Goal: Transaction & Acquisition: Book appointment/travel/reservation

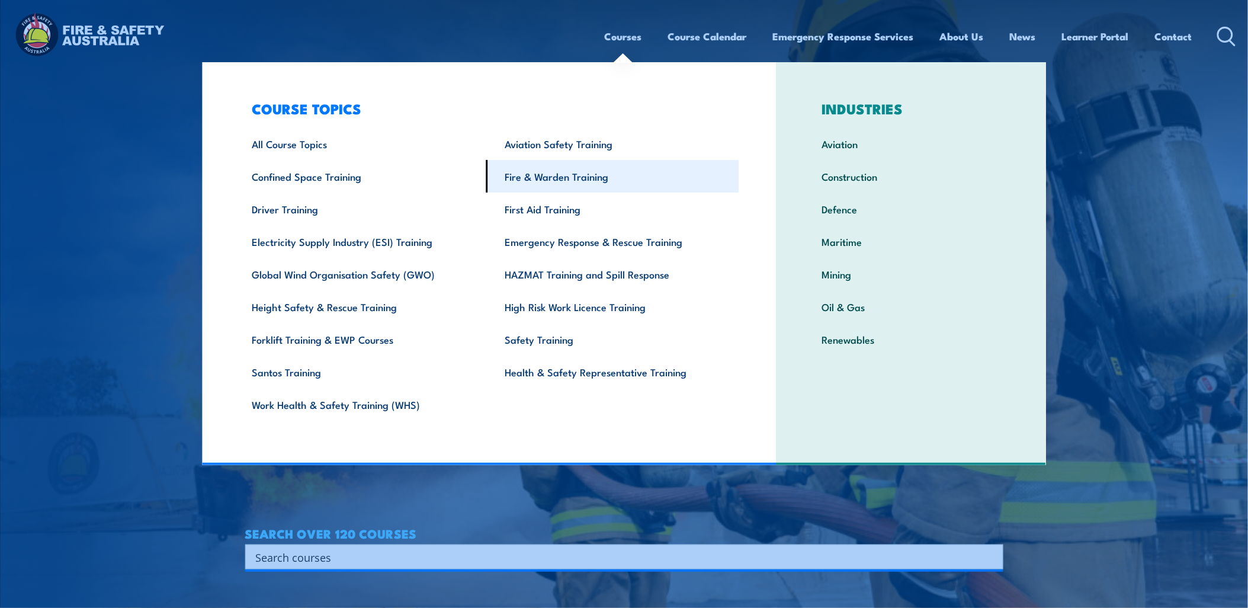
click at [613, 181] on link "Fire & Warden Training" at bounding box center [612, 176] width 253 height 33
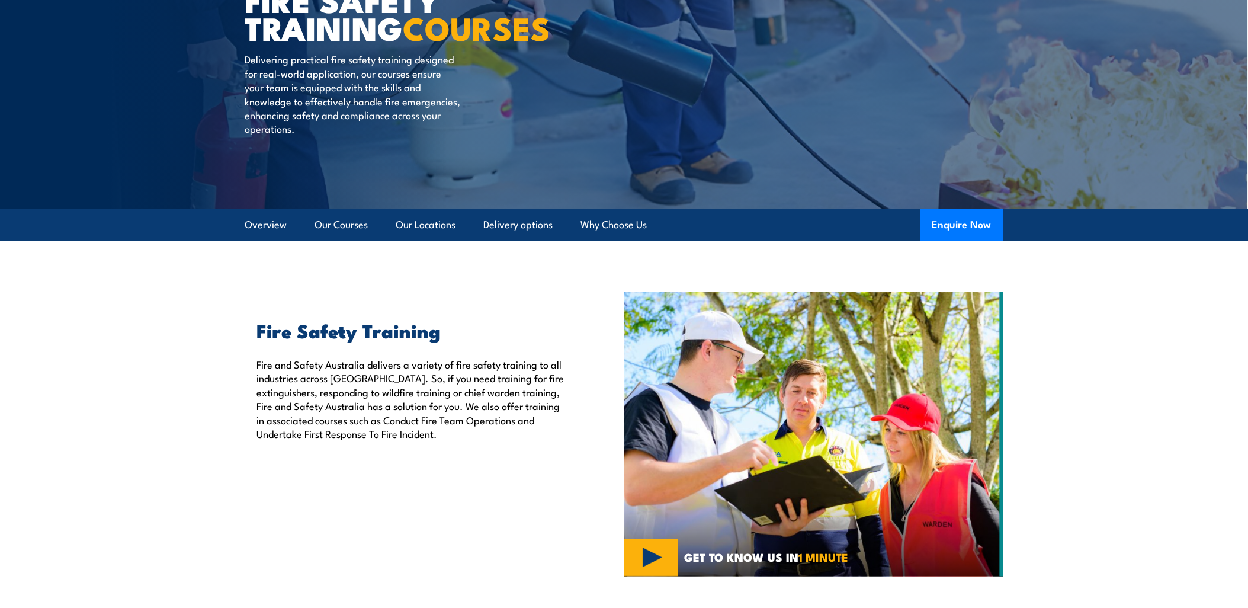
scroll to position [197, 0]
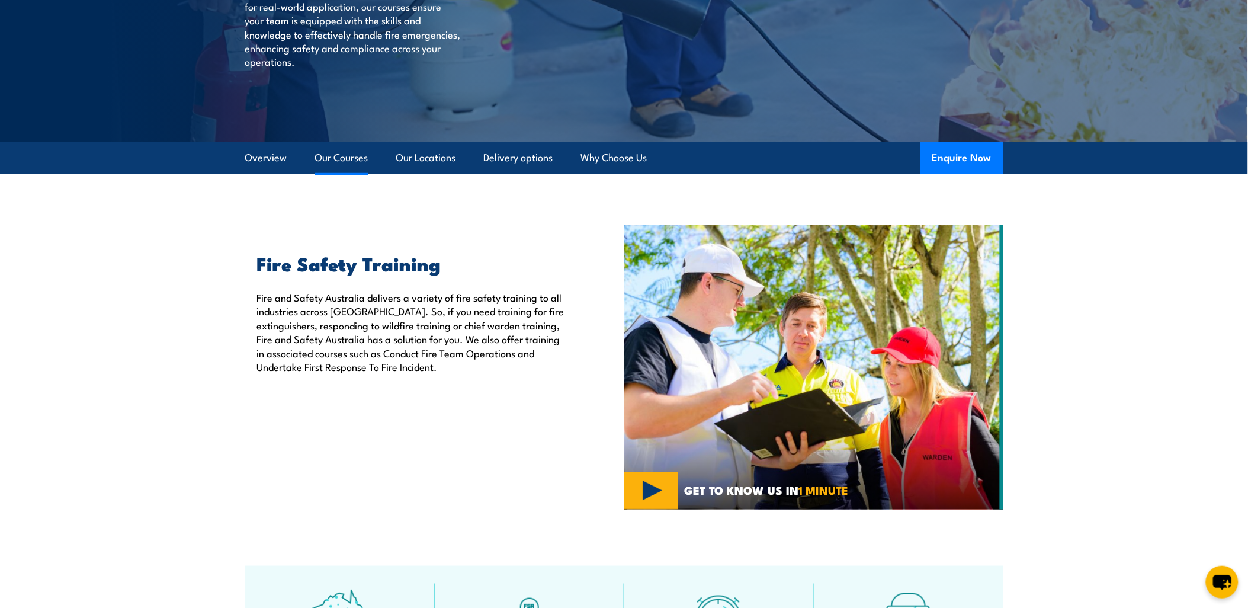
click at [336, 156] on link "Our Courses" at bounding box center [341, 157] width 53 height 31
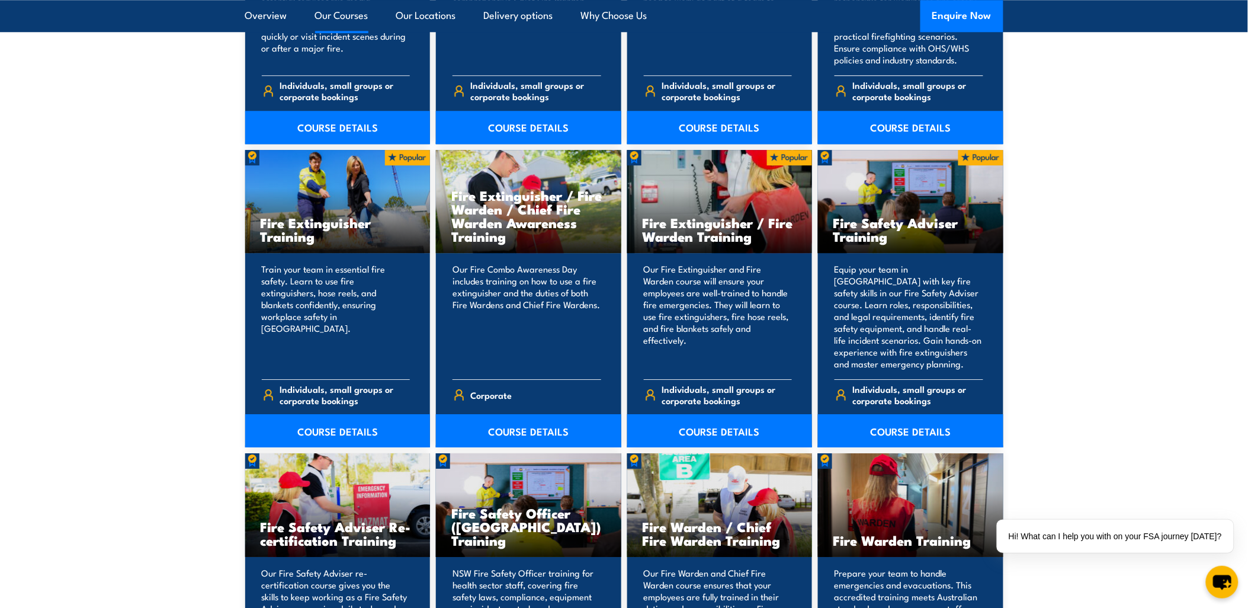
scroll to position [1228, 0]
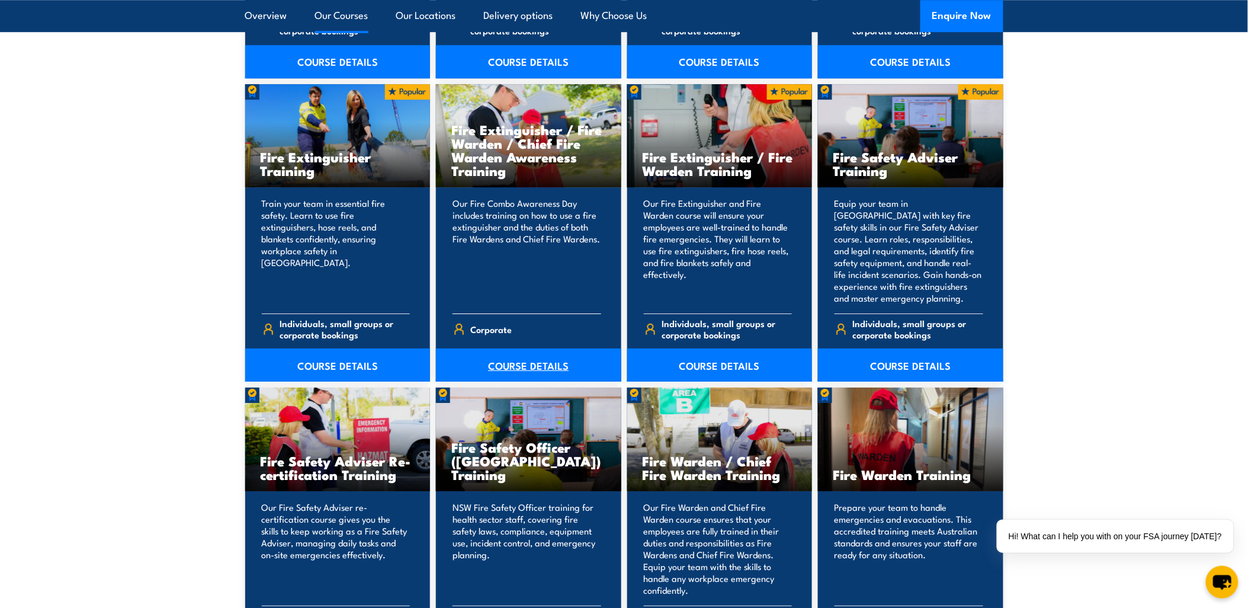
click at [529, 363] on link "COURSE DETAILS" at bounding box center [528, 364] width 185 height 33
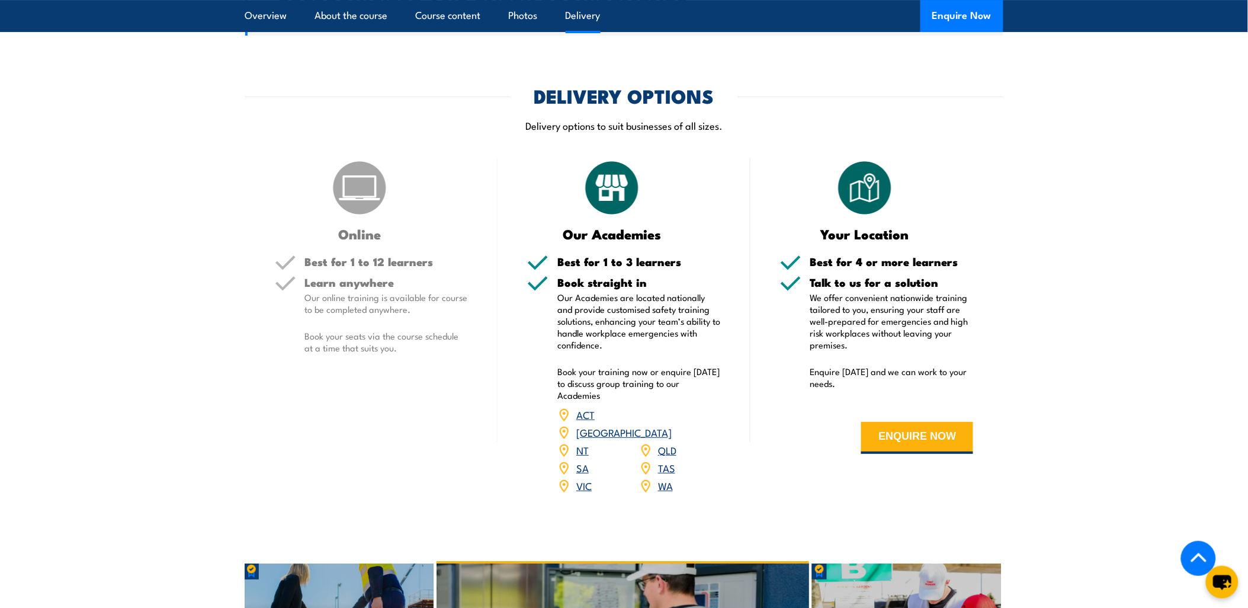
scroll to position [1448, 0]
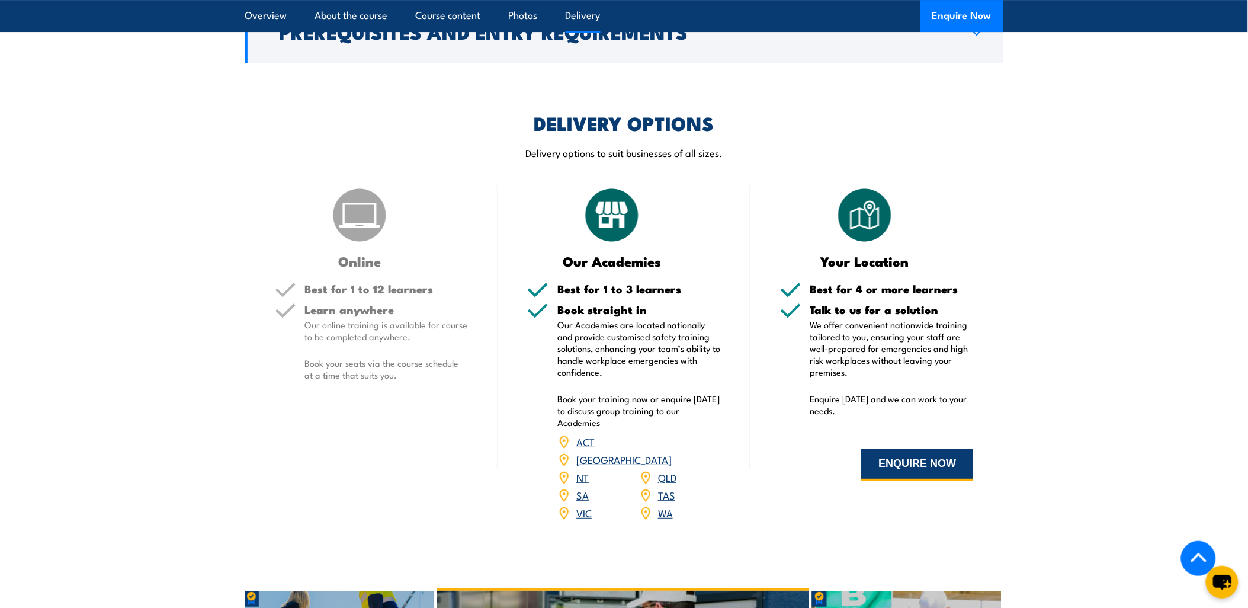
click at [917, 449] on button "ENQUIRE NOW" at bounding box center [917, 465] width 112 height 32
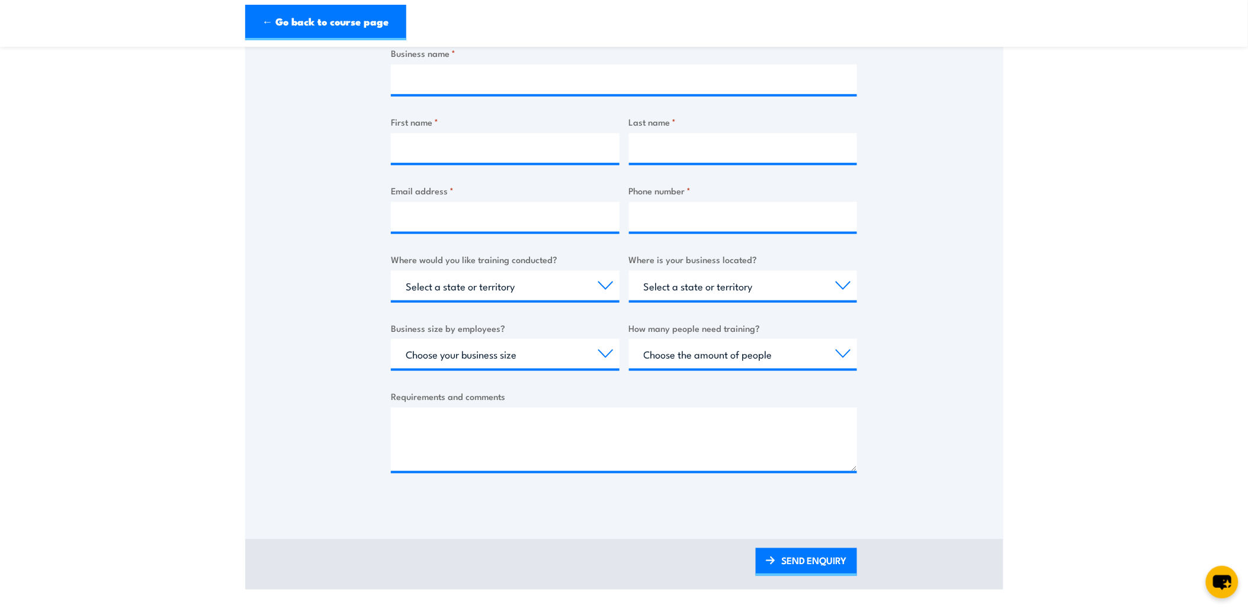
scroll to position [197, 0]
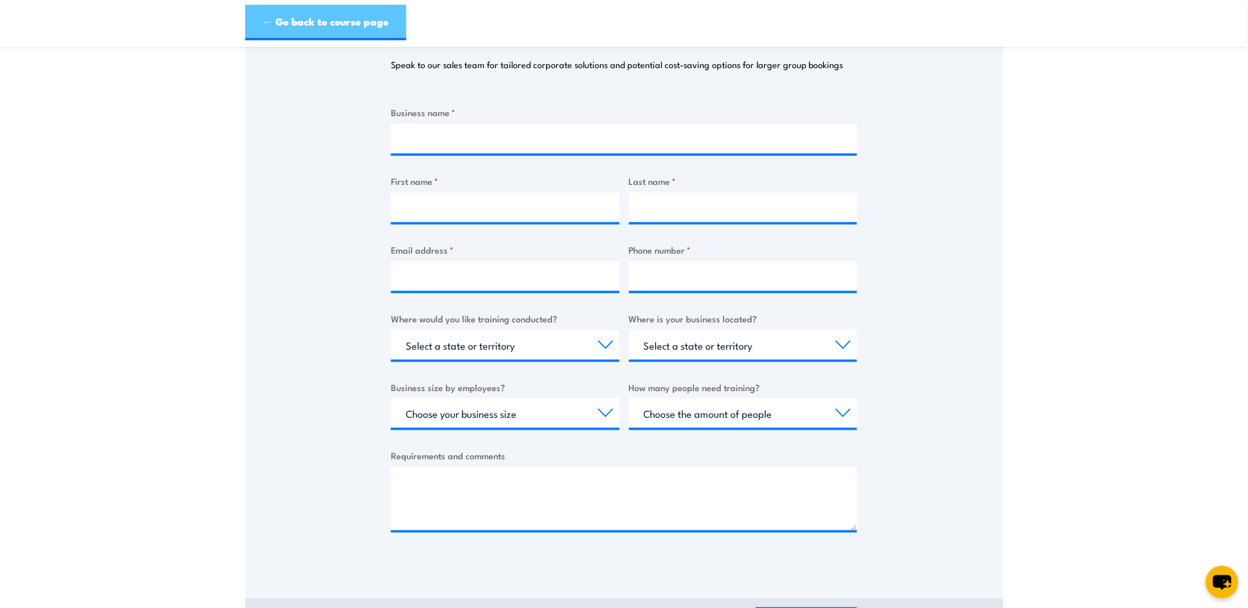
click at [296, 22] on link "← Go back to course page" at bounding box center [325, 23] width 161 height 36
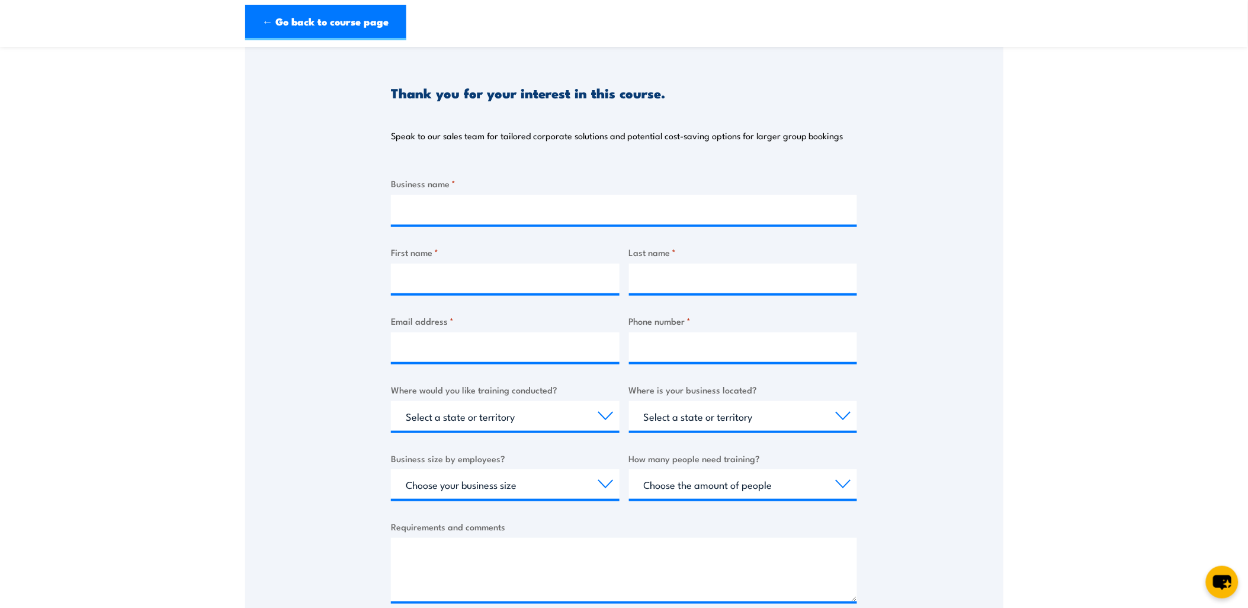
scroll to position [0, 0]
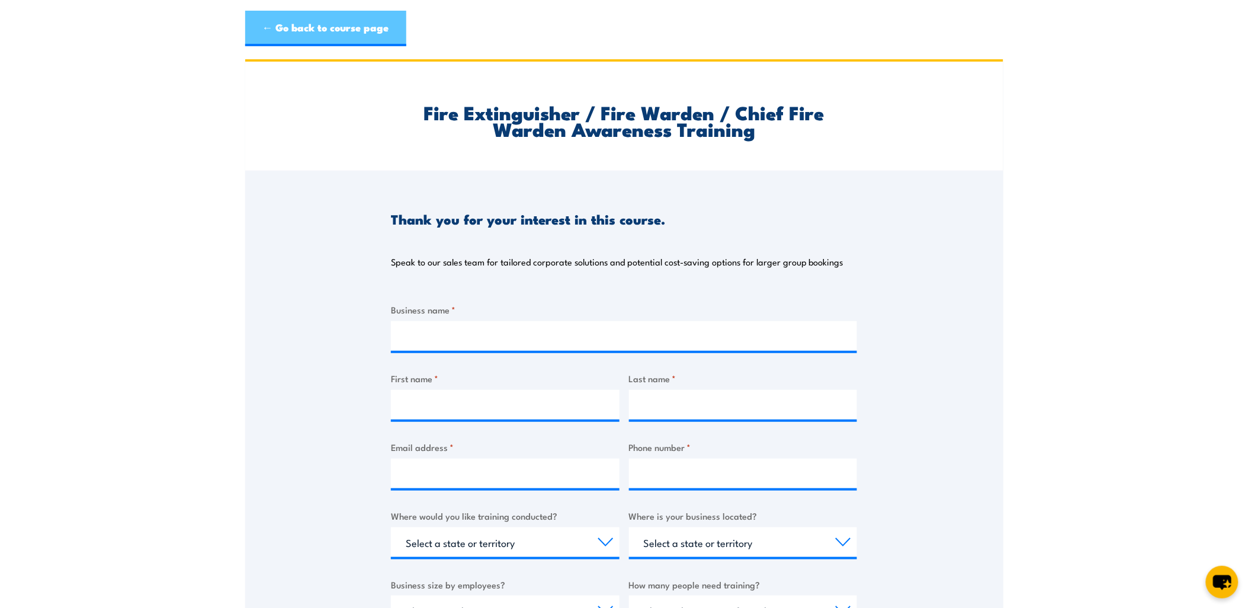
click at [348, 39] on link "← Go back to course page" at bounding box center [325, 29] width 161 height 36
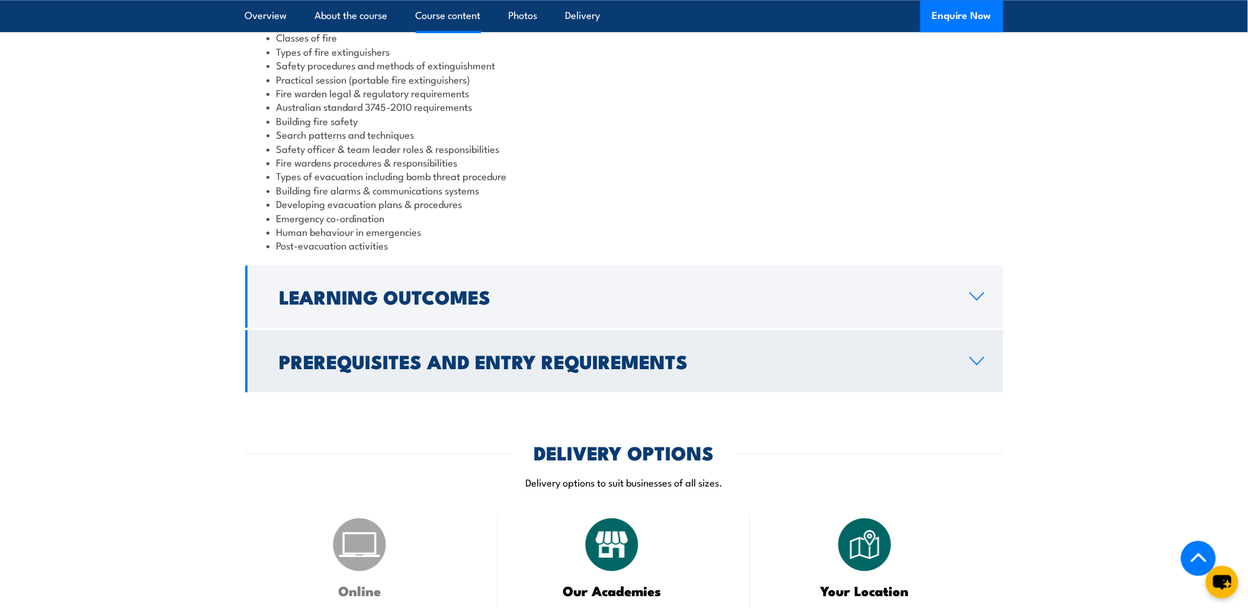
click at [538, 353] on h2 "Prerequisites and Entry Requirements" at bounding box center [615, 361] width 671 height 17
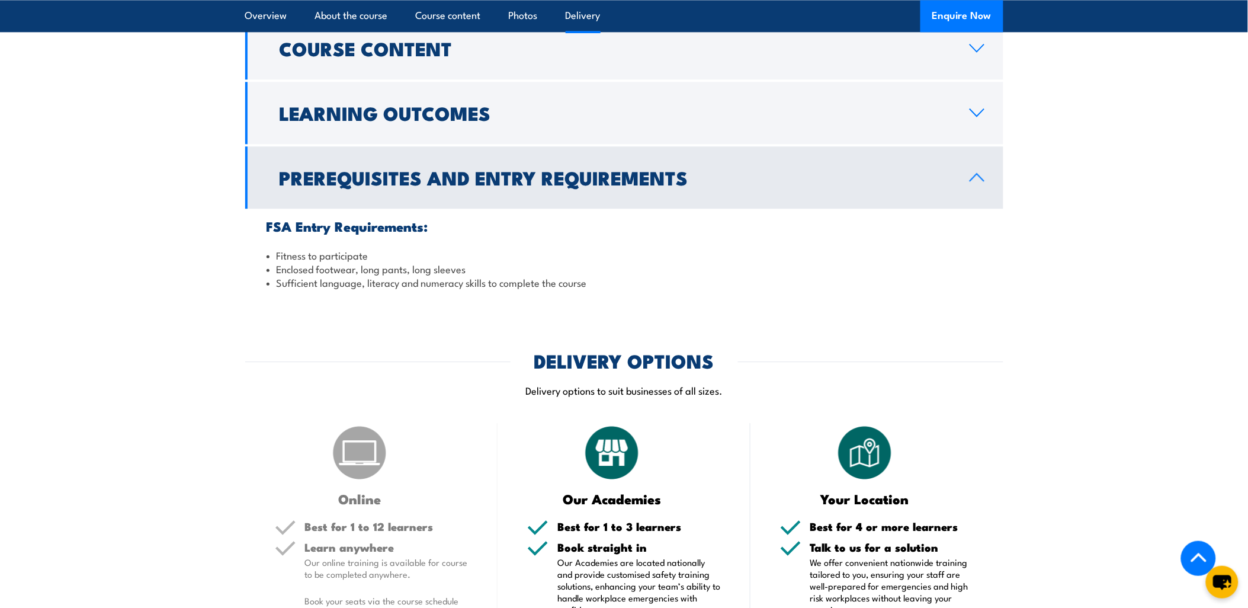
scroll to position [1216, 0]
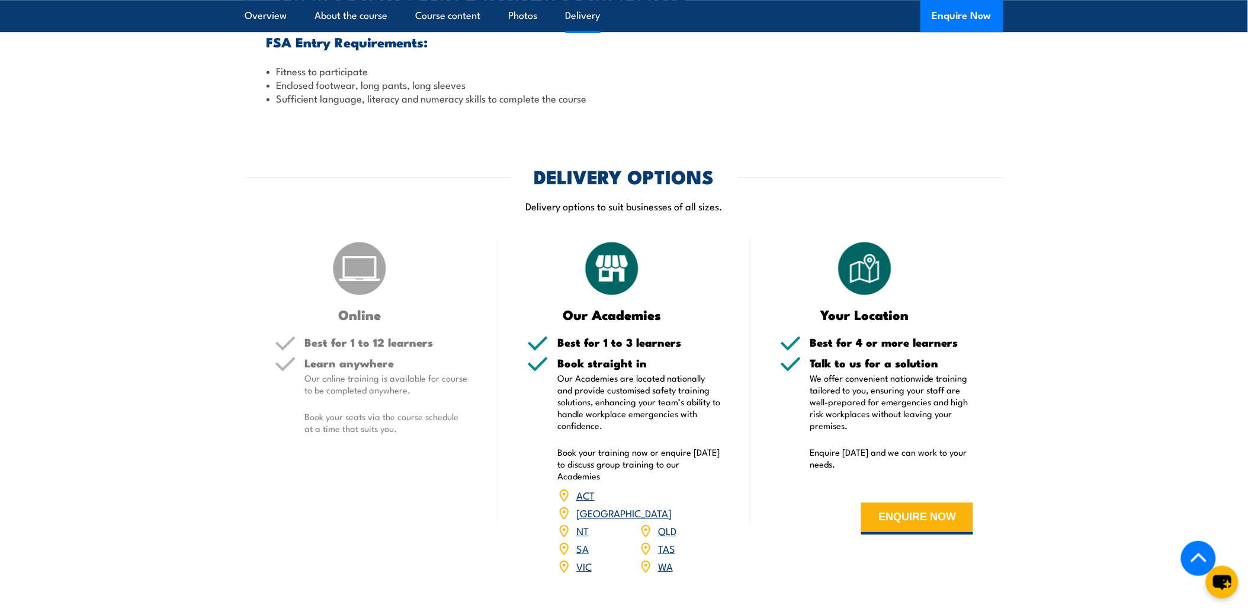
click at [664, 559] on link "WA" at bounding box center [665, 566] width 15 height 14
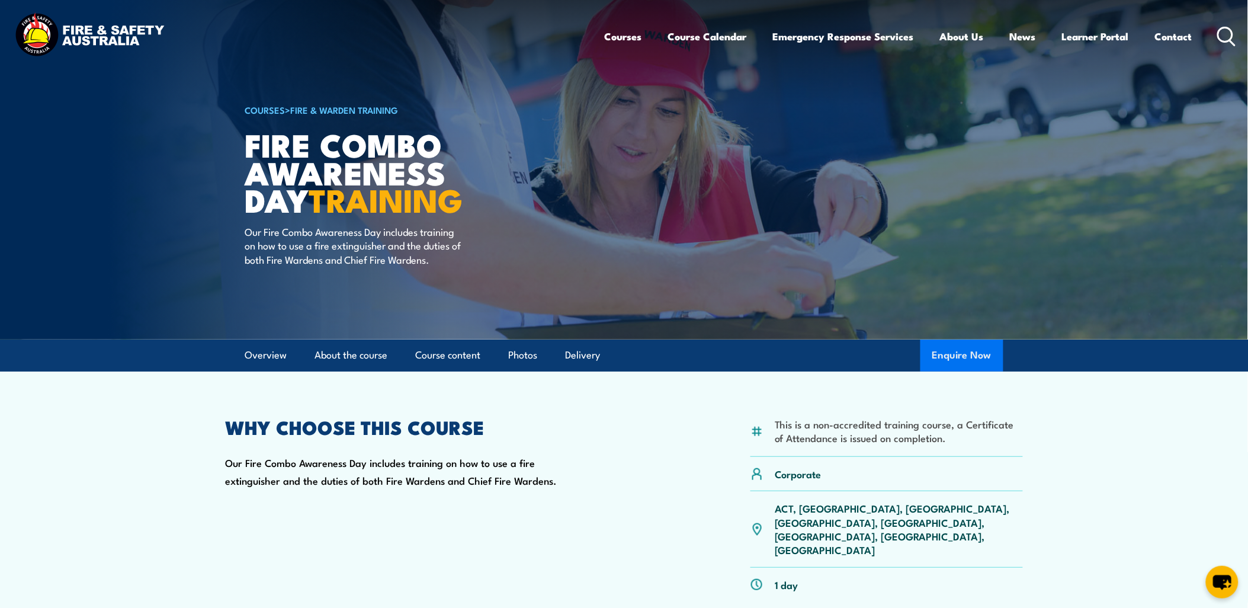
click at [982, 354] on button "Enquire Now" at bounding box center [962, 355] width 83 height 32
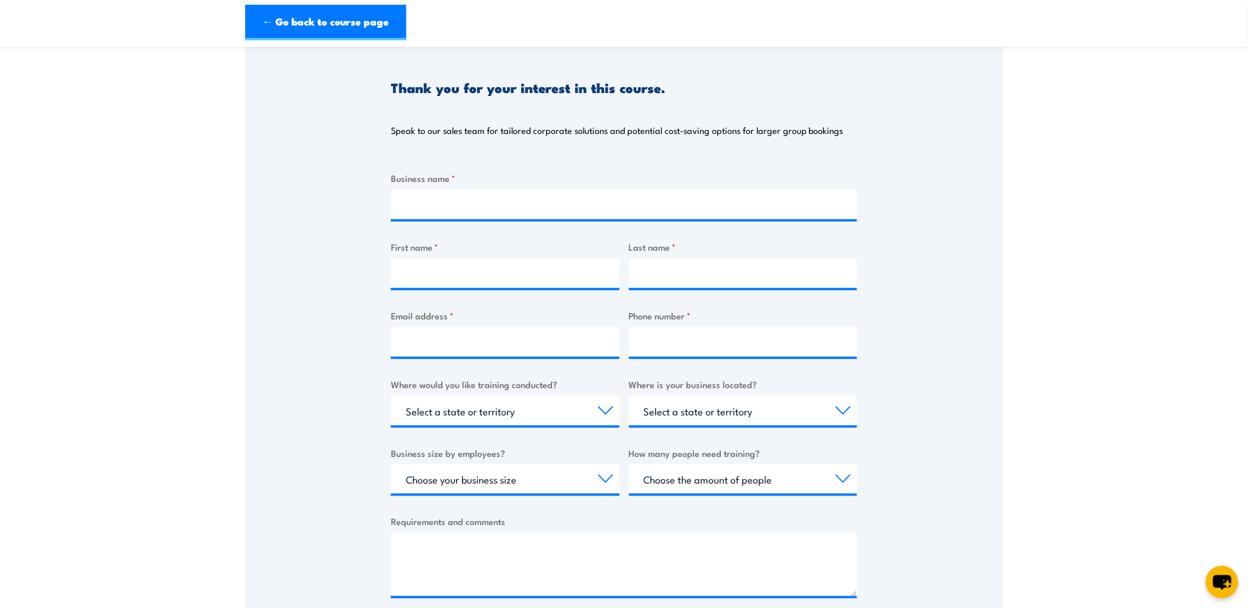
scroll to position [197, 0]
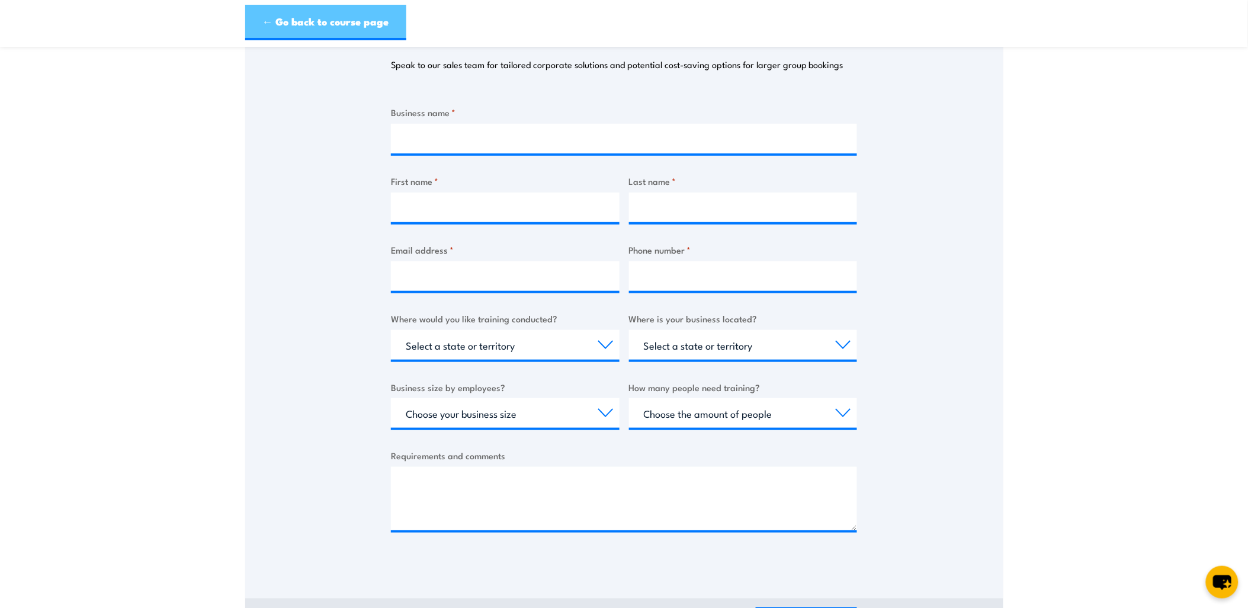
click at [330, 27] on link "← Go back to course page" at bounding box center [325, 23] width 161 height 36
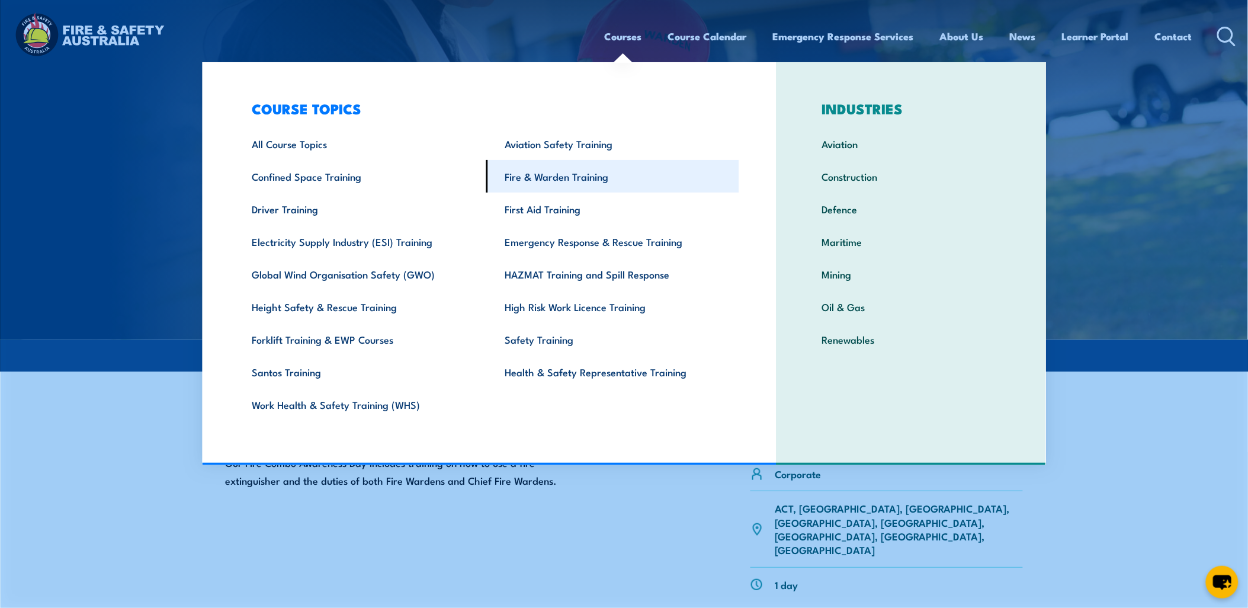
click at [571, 180] on link "Fire & Warden Training" at bounding box center [612, 176] width 253 height 33
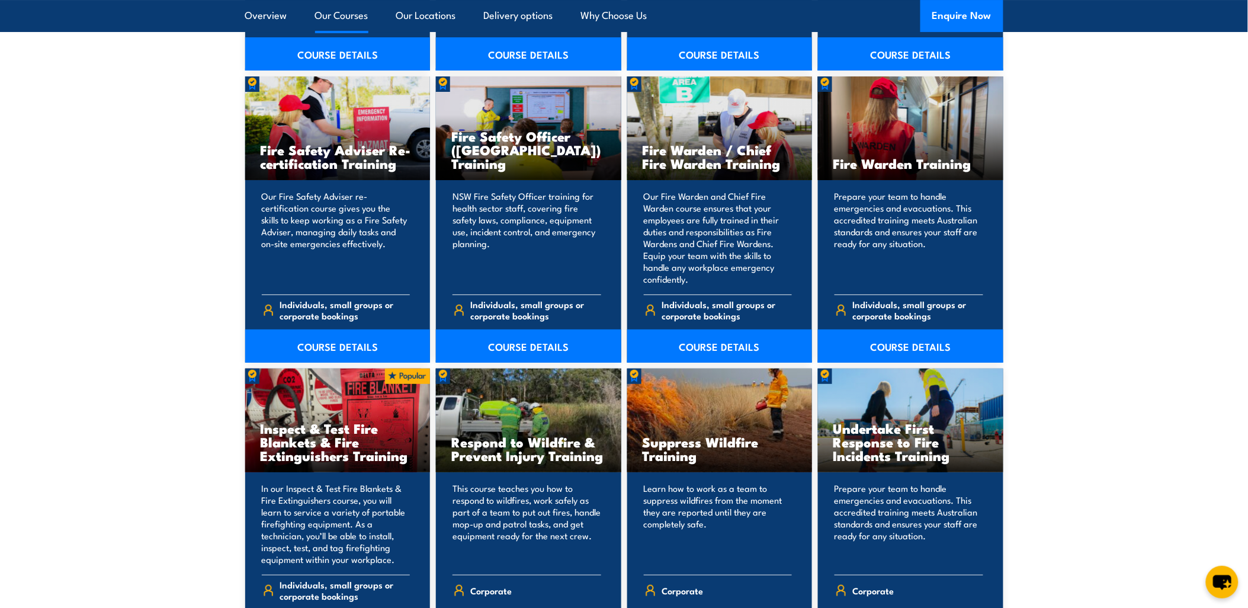
scroll to position [1580, 0]
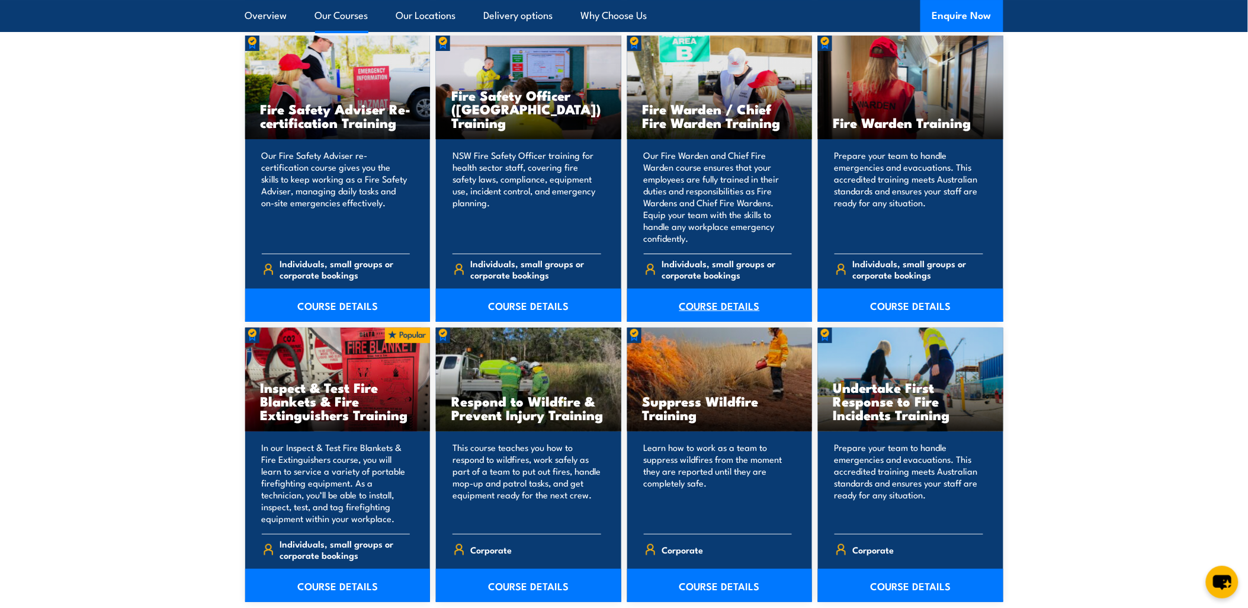
click at [739, 305] on link "COURSE DETAILS" at bounding box center [719, 305] width 185 height 33
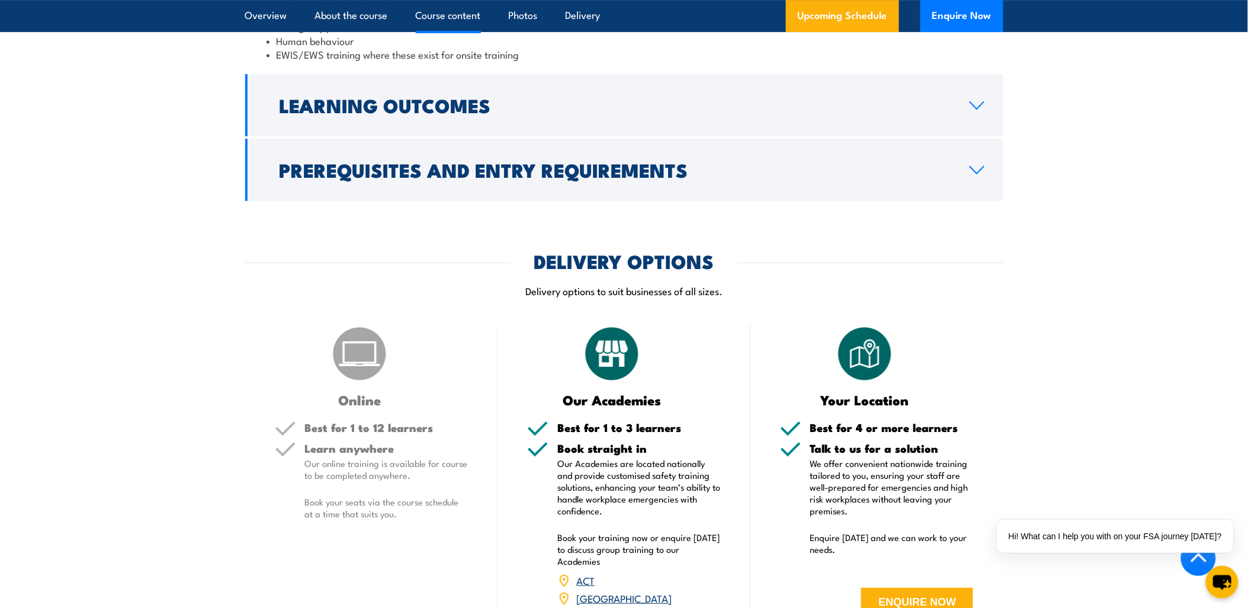
scroll to position [1514, 0]
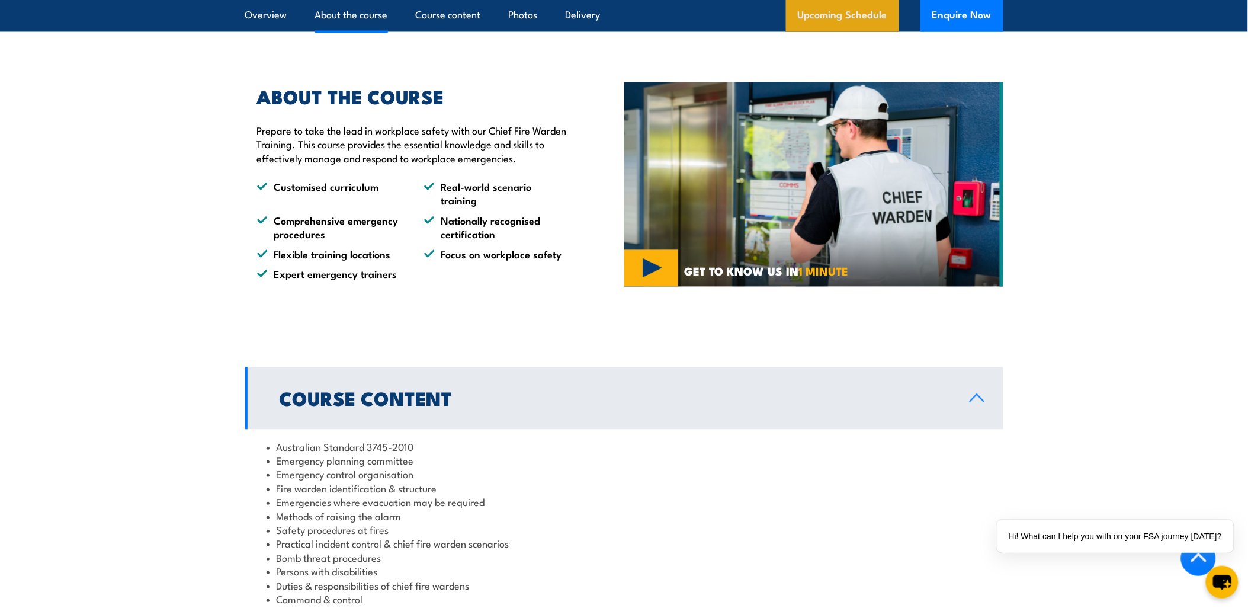
click at [838, 13] on link "Upcoming Schedule" at bounding box center [842, 16] width 113 height 32
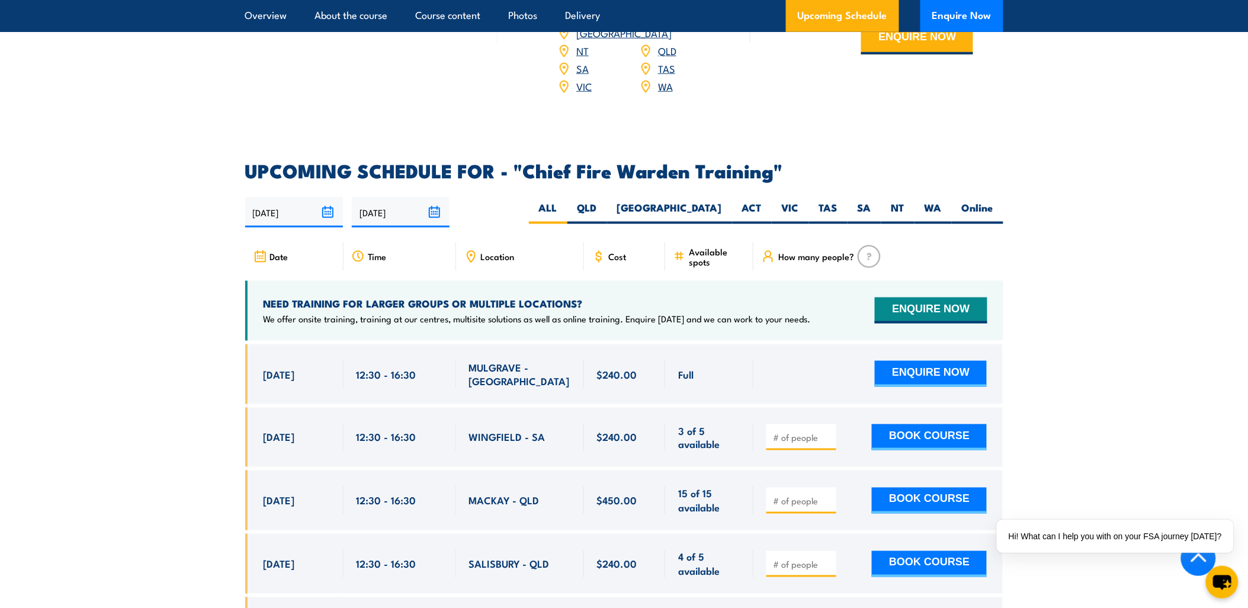
scroll to position [1785, 0]
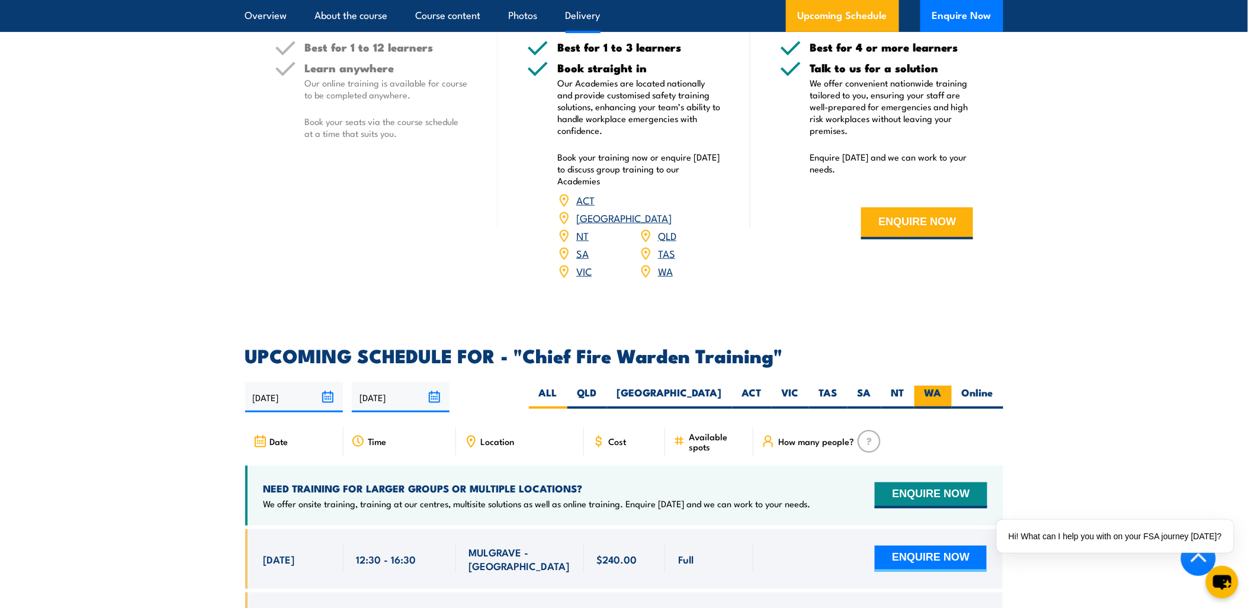
click at [934, 386] on label "WA" at bounding box center [933, 397] width 37 height 23
click at [942, 386] on input "WA" at bounding box center [946, 390] width 8 height 8
radio input "true"
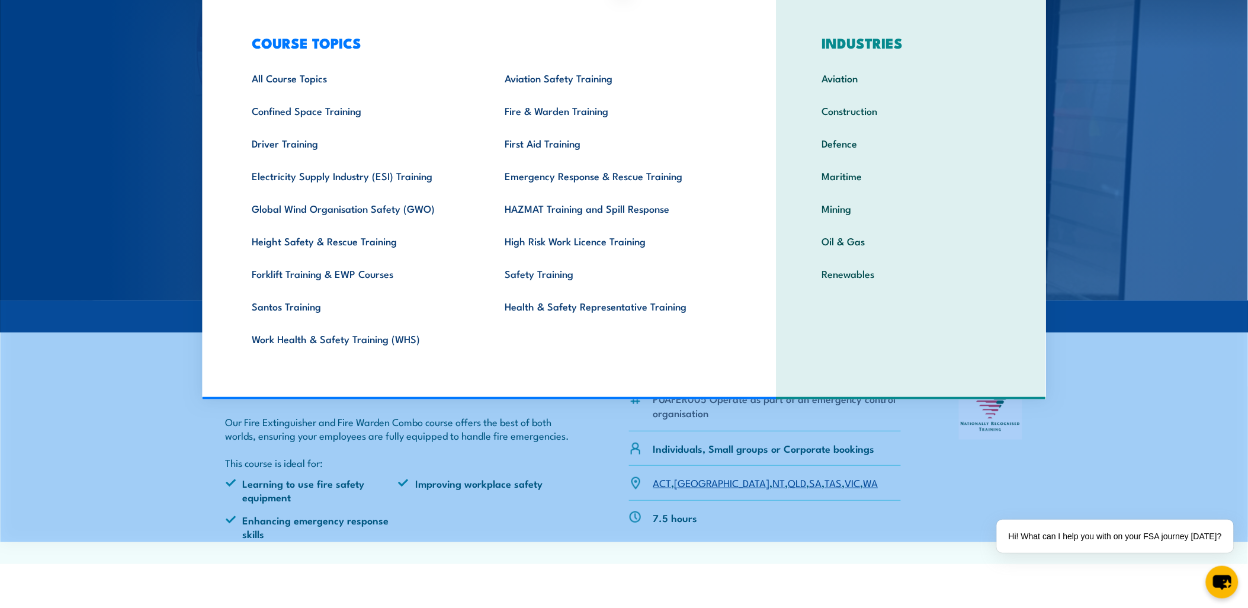
drag, startPoint x: 524, startPoint y: 475, endPoint x: 546, endPoint y: 466, distance: 23.1
click at [524, 476] on li "Improving workplace safety" at bounding box center [484, 490] width 173 height 28
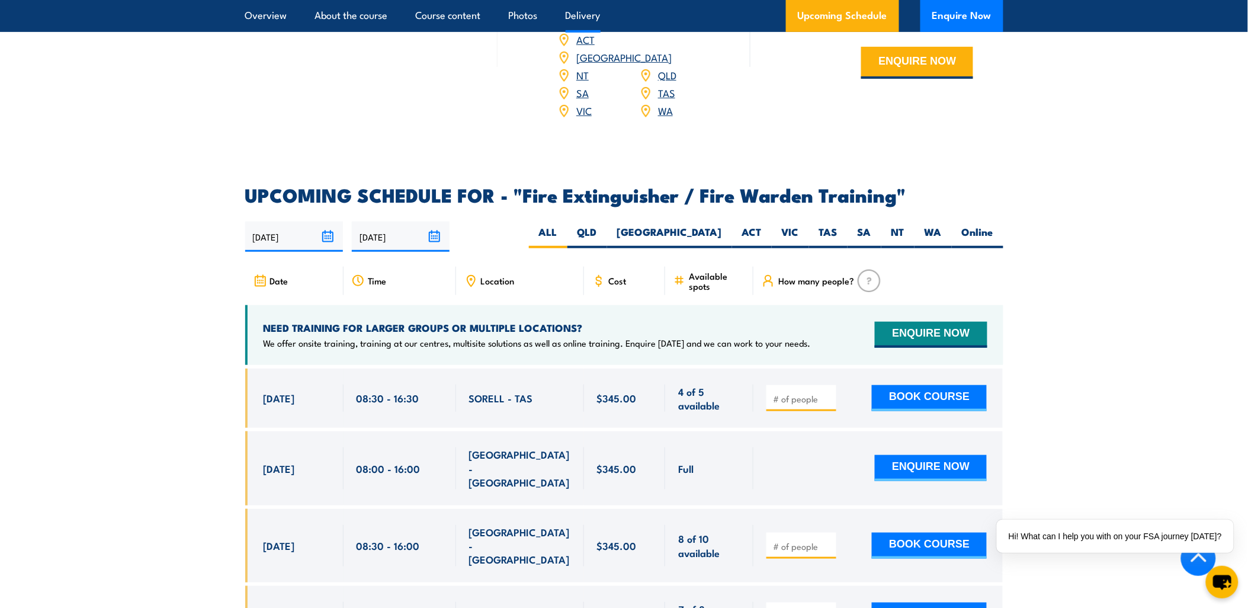
scroll to position [1645, 0]
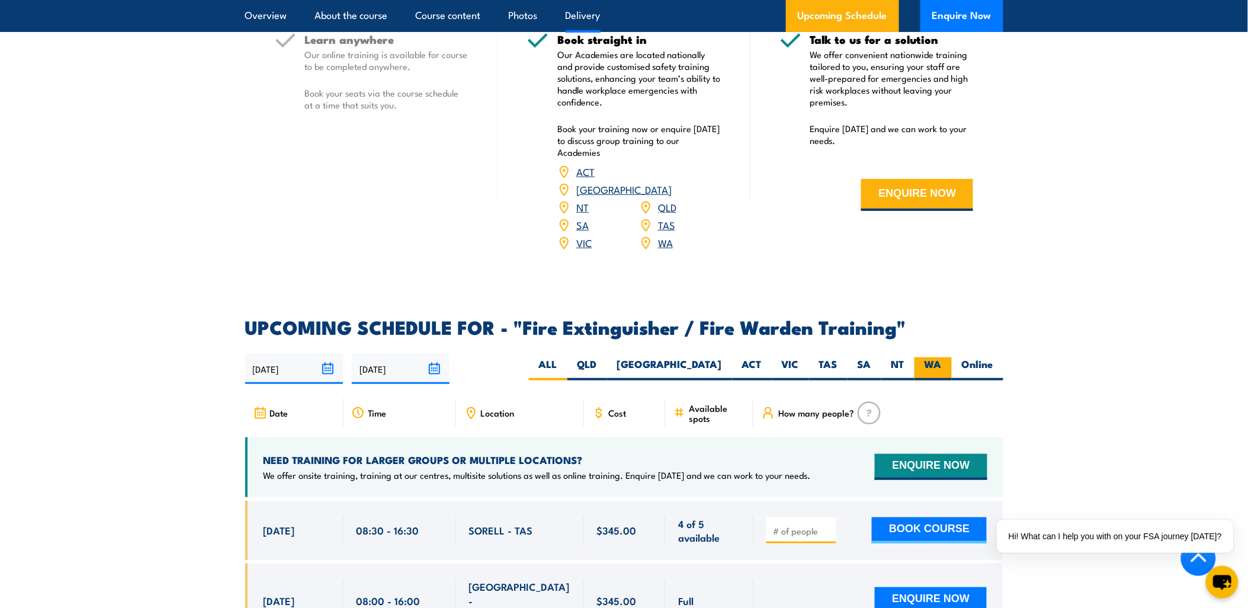
click at [928, 357] on label "WA" at bounding box center [933, 368] width 37 height 23
click at [942, 357] on input "WA" at bounding box center [946, 361] width 8 height 8
radio input "true"
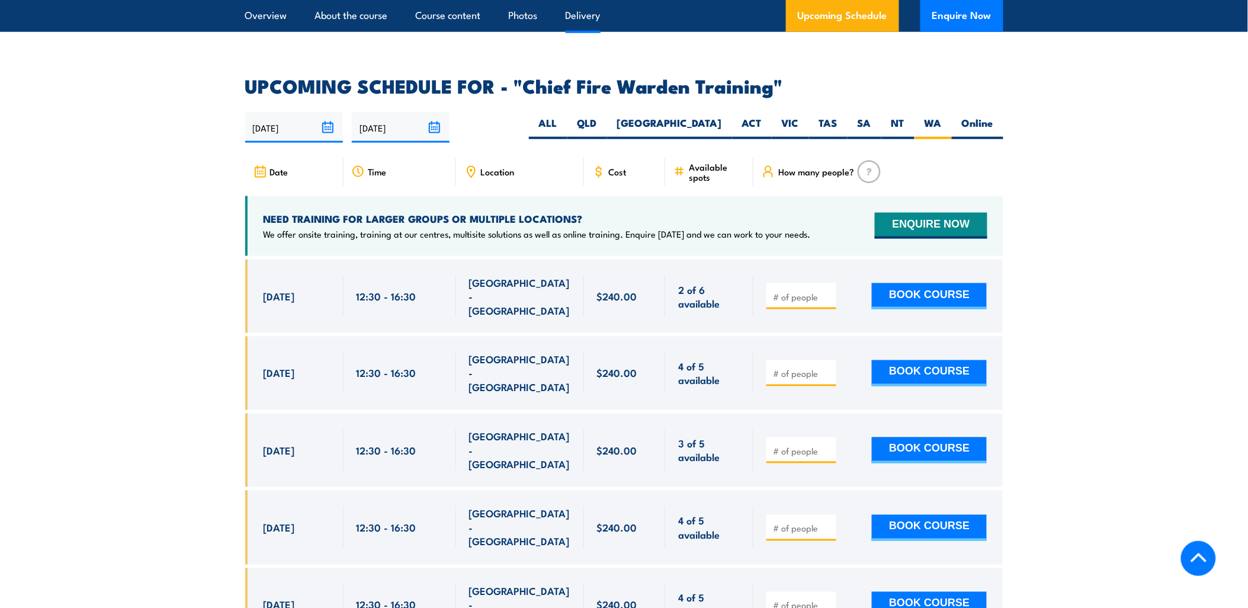
scroll to position [2113, 0]
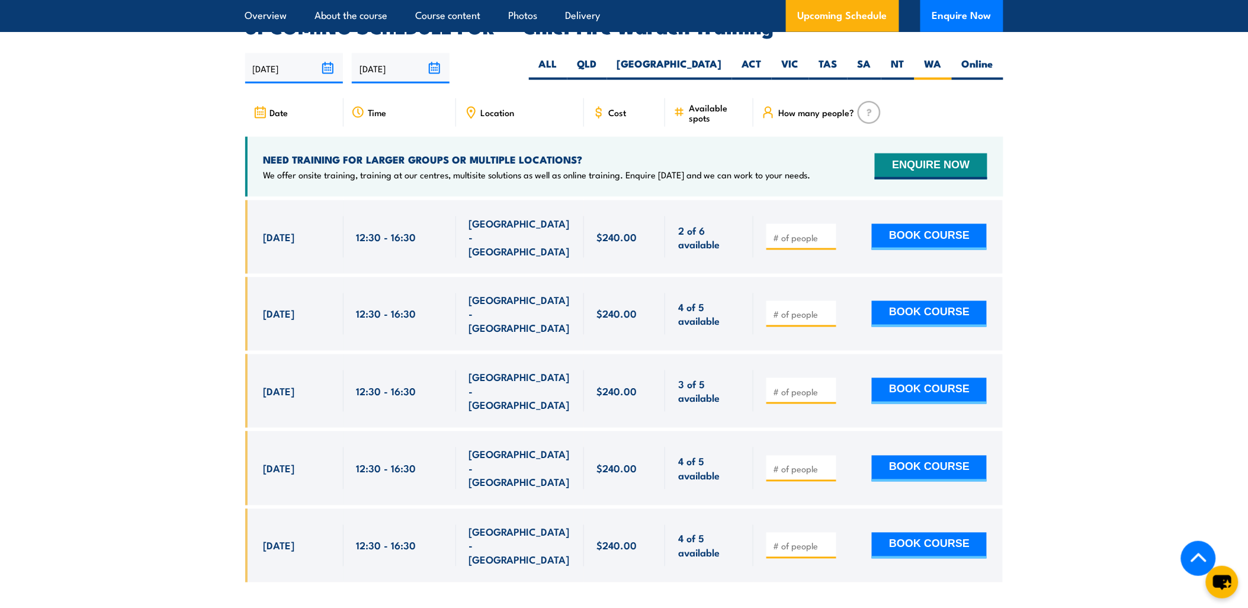
click at [794, 463] on input "number" at bounding box center [802, 469] width 59 height 12
type input "1"
click at [828, 463] on input "1" at bounding box center [802, 469] width 59 height 12
click at [930, 456] on button "BOOK COURSE" at bounding box center [929, 469] width 115 height 26
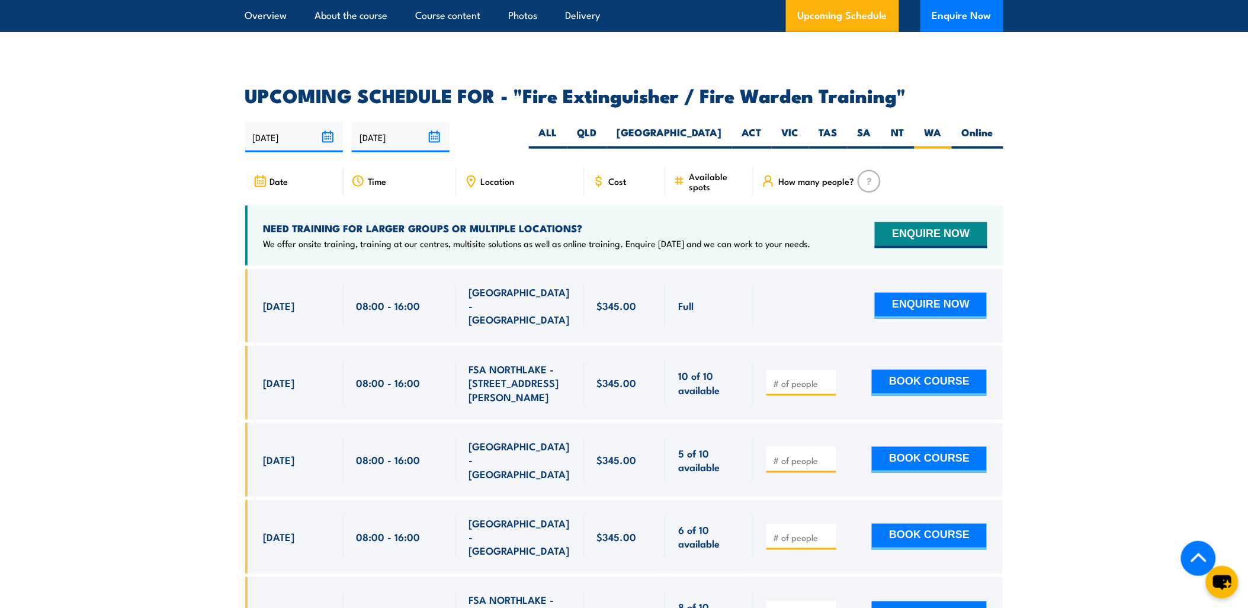
scroll to position [2041, 0]
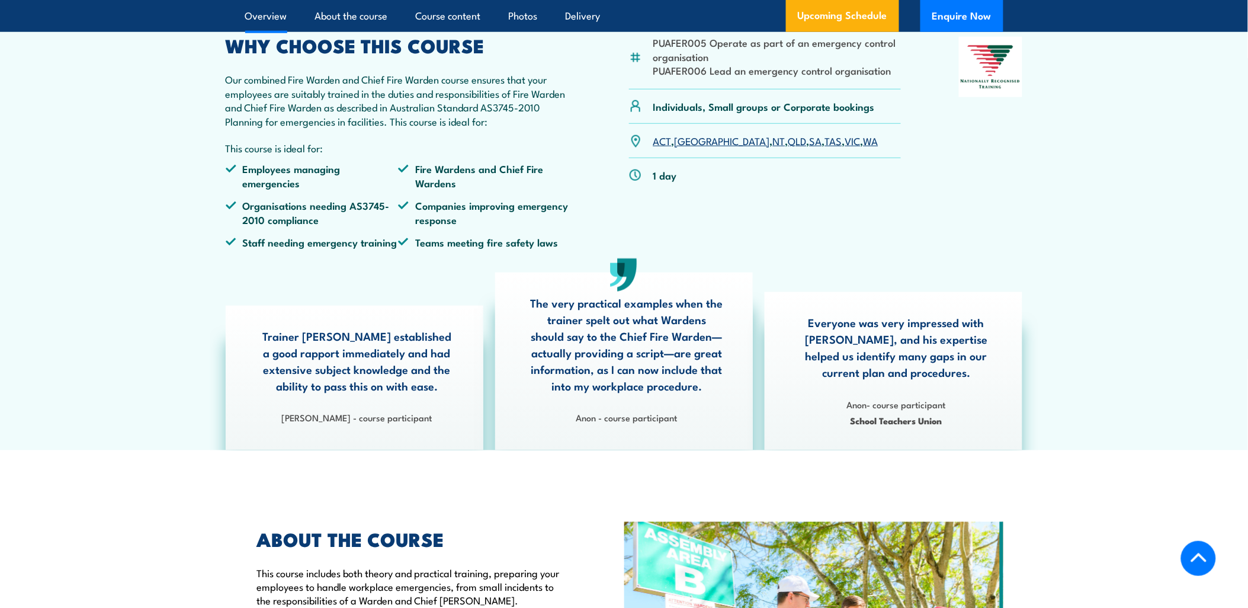
scroll to position [395, 0]
click at [1000, 221] on div at bounding box center [991, 146] width 64 height 221
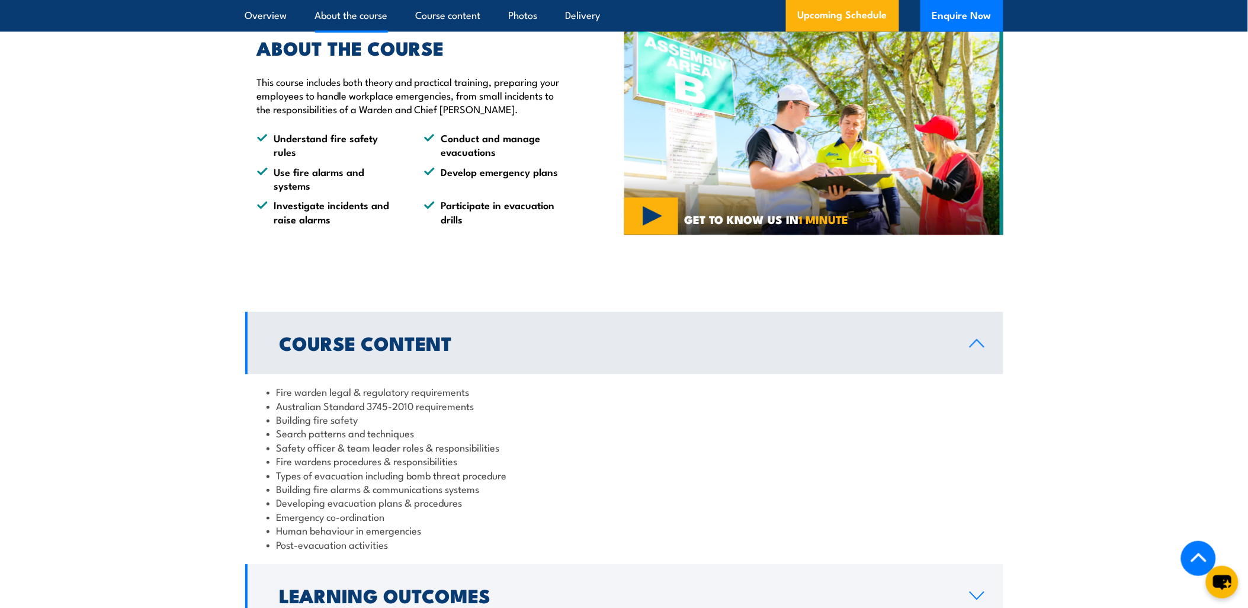
scroll to position [987, 0]
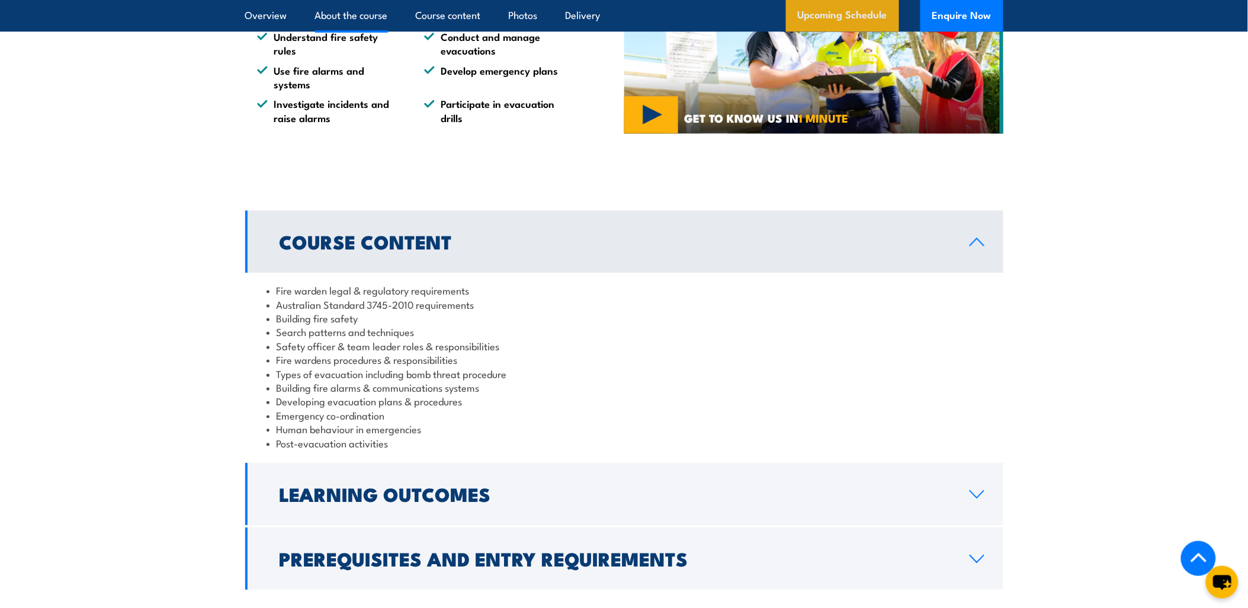
click at [891, 27] on link "Upcoming Schedule" at bounding box center [842, 16] width 113 height 32
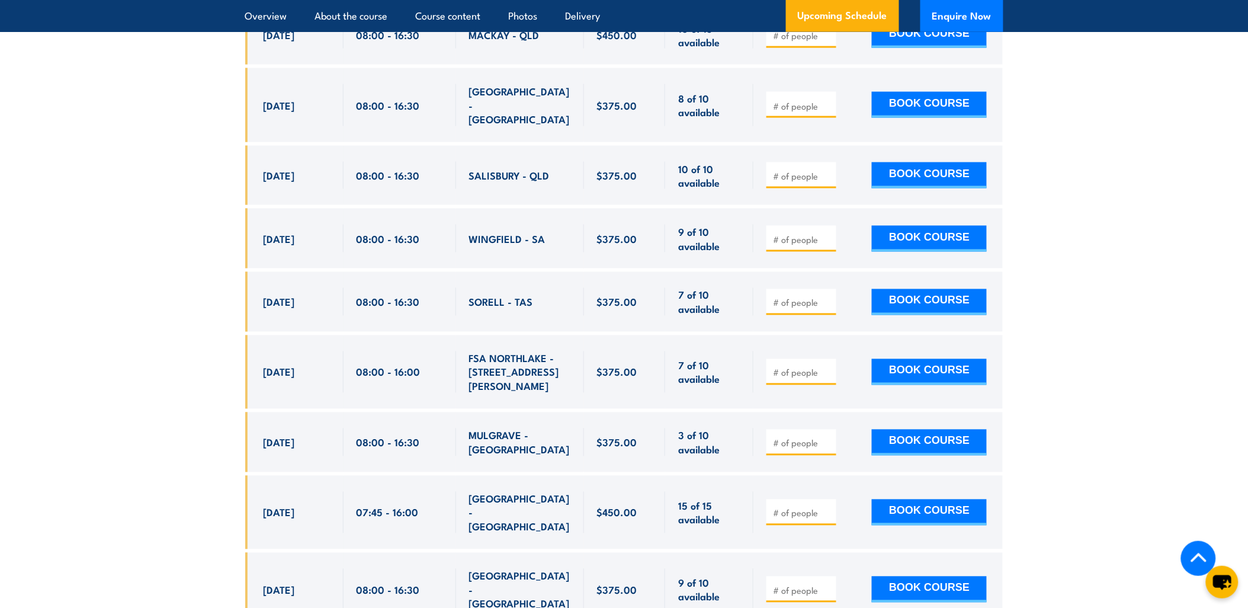
scroll to position [3745, 0]
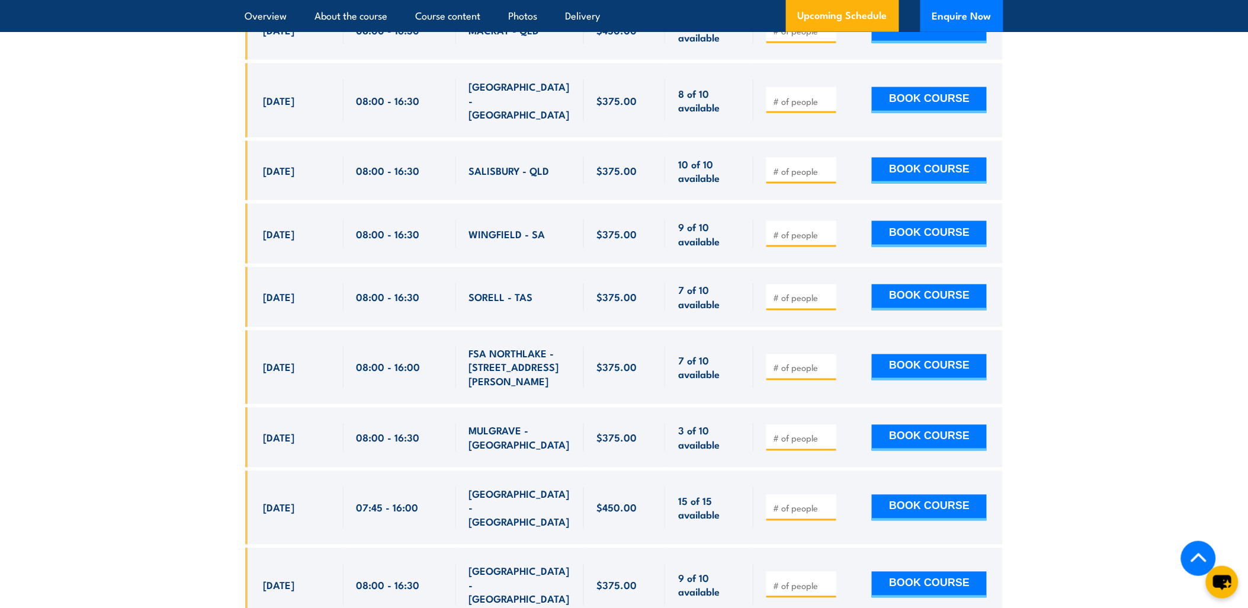
click at [814, 433] on input "number" at bounding box center [802, 439] width 59 height 12
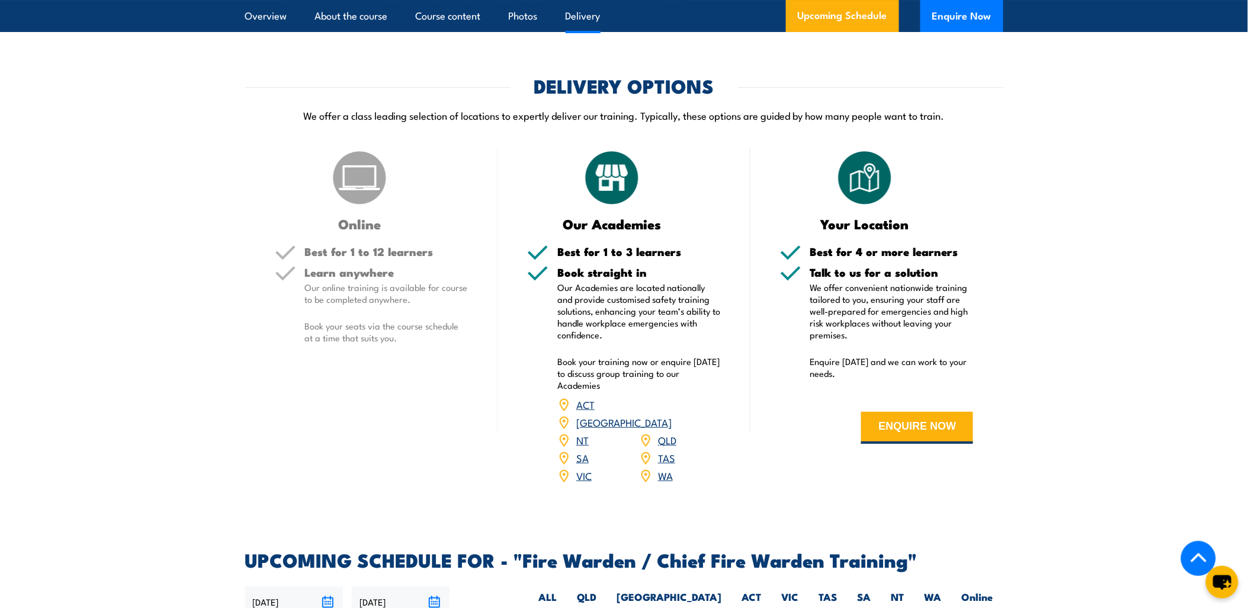
scroll to position [1665, 0]
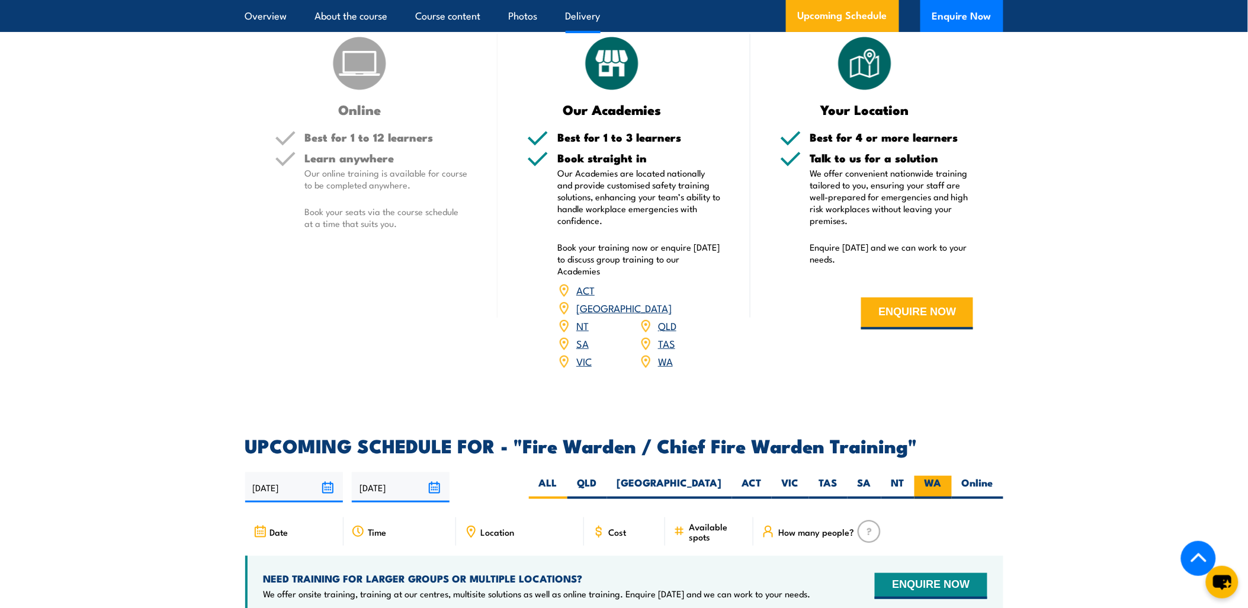
type input "2"
click at [939, 476] on label "WA" at bounding box center [933, 487] width 37 height 23
click at [942, 476] on input "WA" at bounding box center [946, 480] width 8 height 8
radio input "true"
